Goal: Information Seeking & Learning: Find specific fact

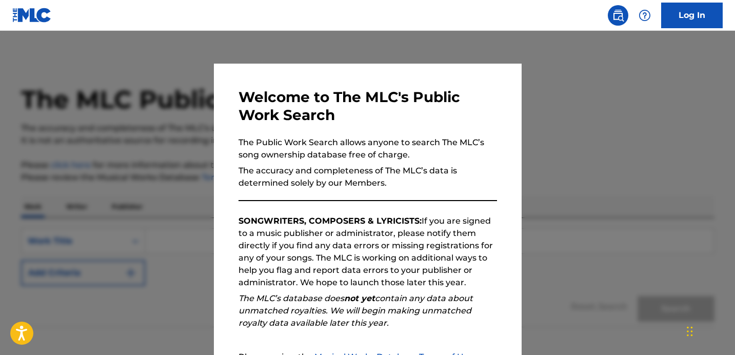
click at [572, 125] on div at bounding box center [367, 208] width 735 height 355
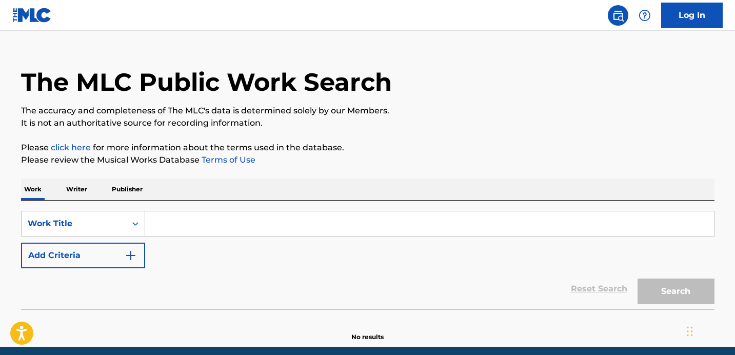
scroll to position [22, 0]
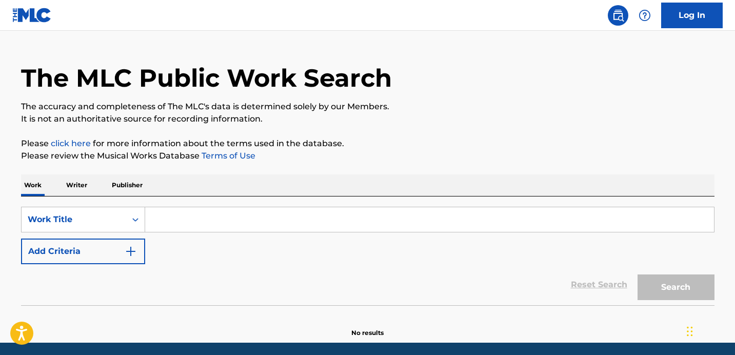
click at [183, 217] on input "Search Form" at bounding box center [429, 219] width 569 height 25
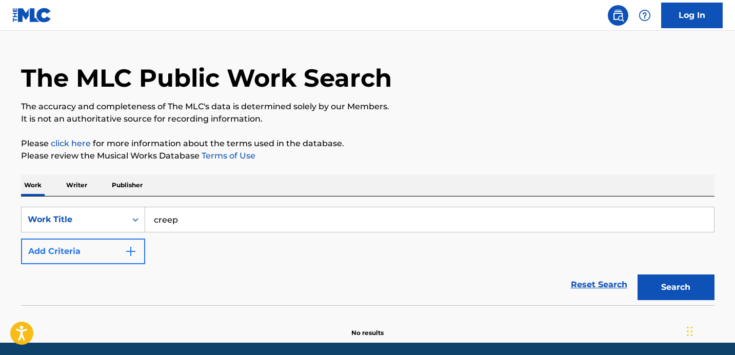
type input "creep"
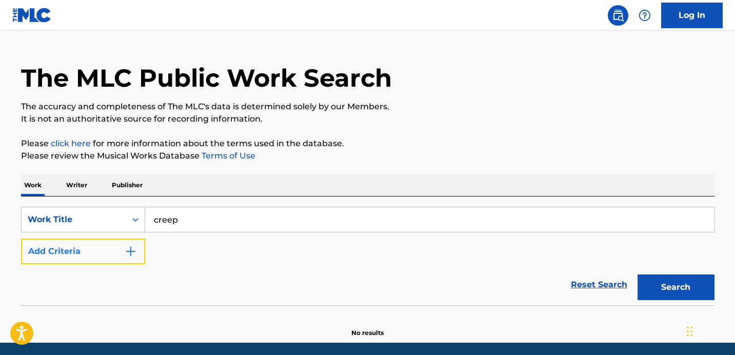
click at [134, 250] on img "Search Form" at bounding box center [131, 251] width 12 height 12
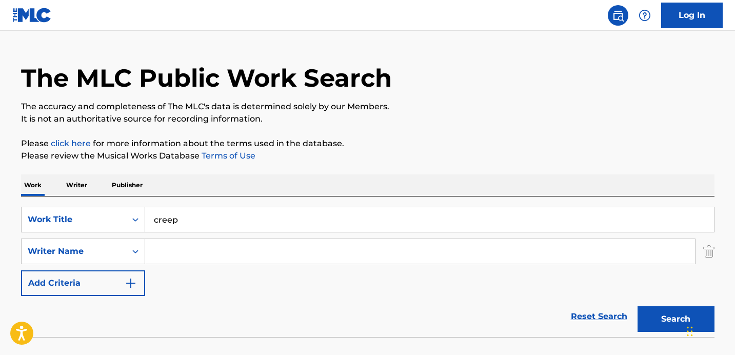
click at [176, 249] on input "Search Form" at bounding box center [420, 251] width 550 height 25
type input "[PERSON_NAME]"
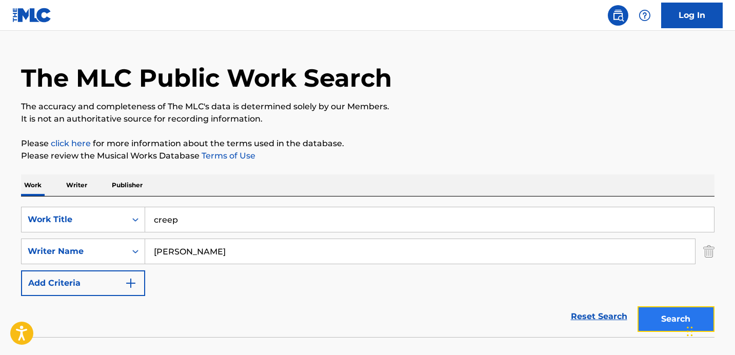
click at [658, 315] on button "Search" at bounding box center [676, 319] width 77 height 26
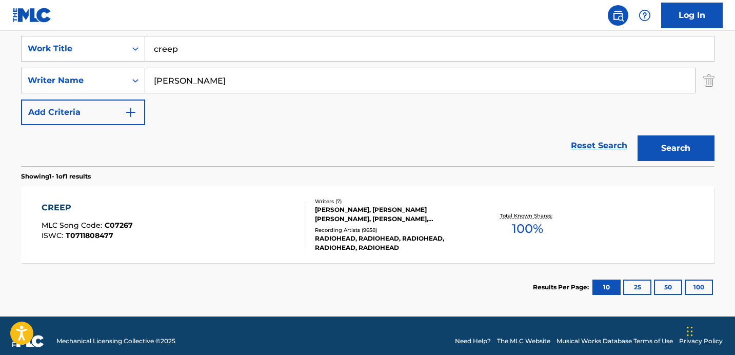
scroll to position [193, 0]
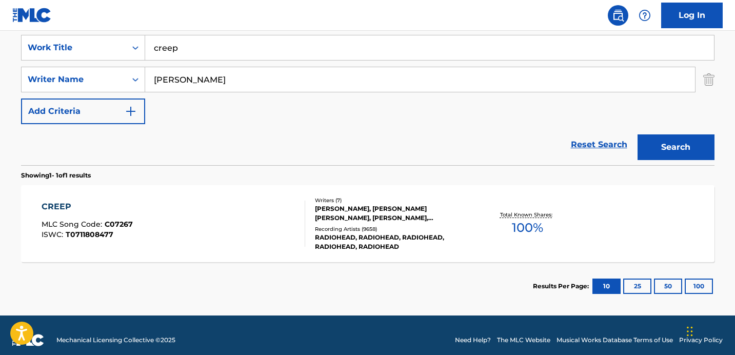
click at [50, 205] on div "CREEP" at bounding box center [87, 207] width 91 height 12
